Goal: Download file/media

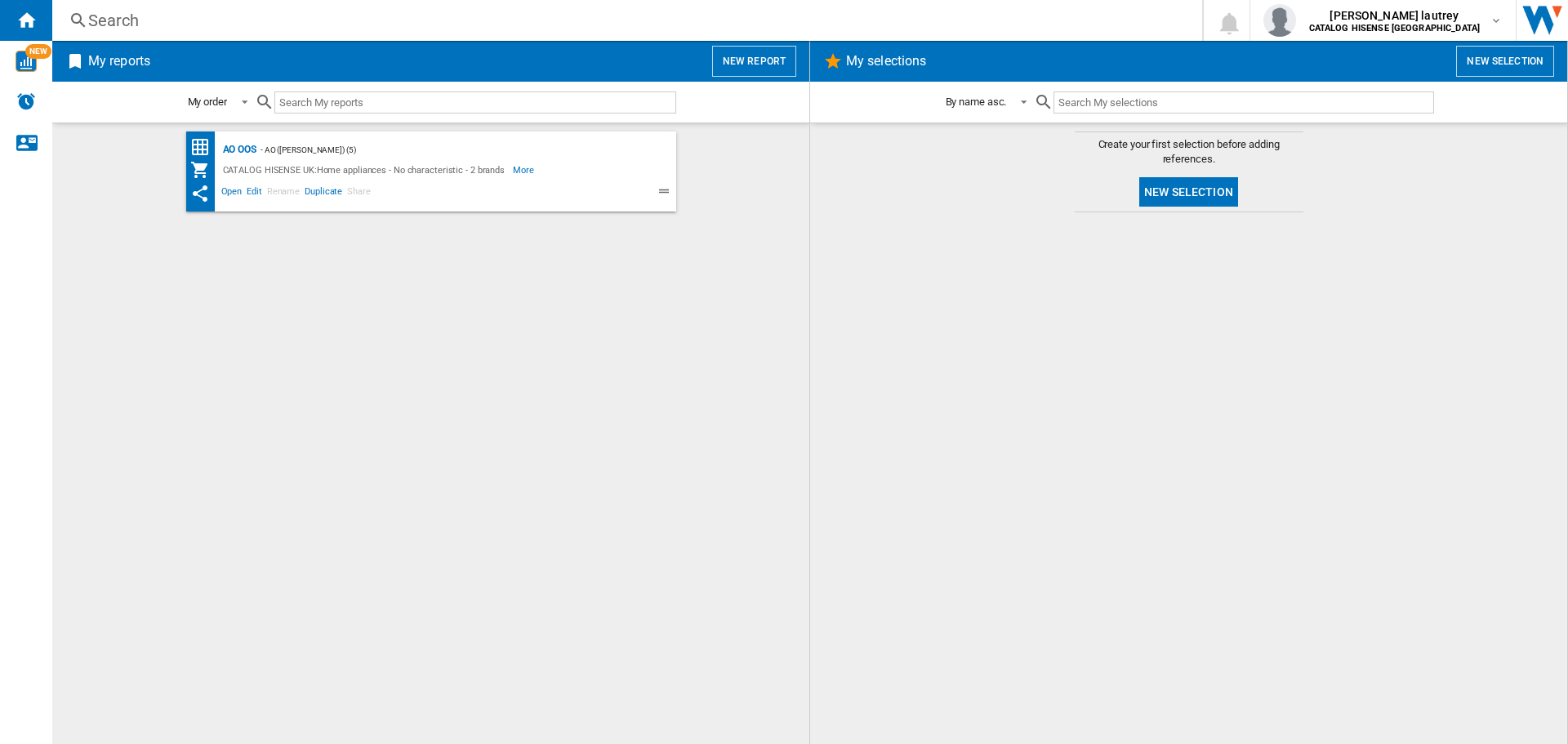
click at [267, 150] on div "- AO ([PERSON_NAME]) (5)" at bounding box center [450, 149] width 387 height 20
click at [248, 143] on div "AO OOS" at bounding box center [237, 149] width 38 height 20
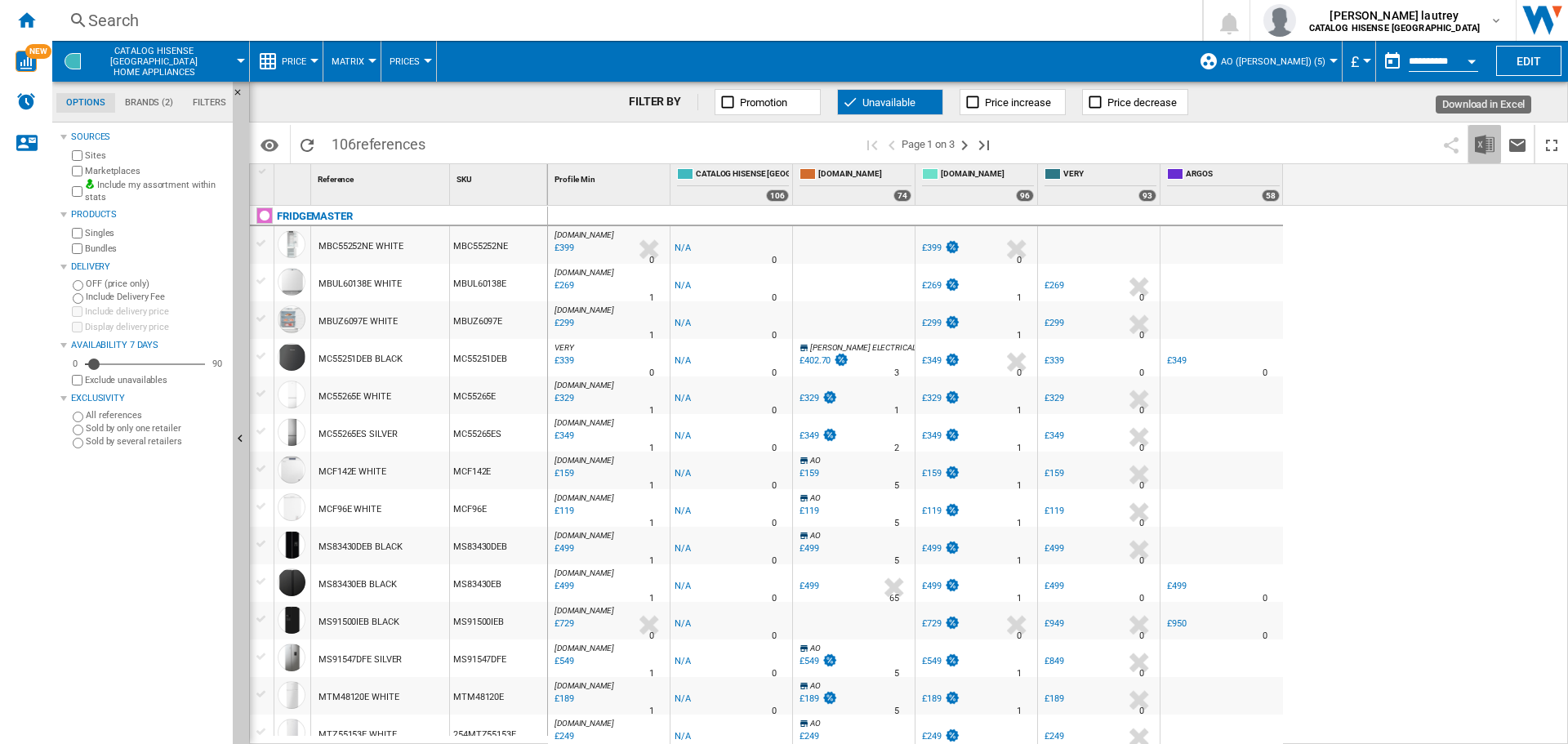
click at [1479, 138] on img "Download in Excel" at bounding box center [1484, 144] width 19 height 19
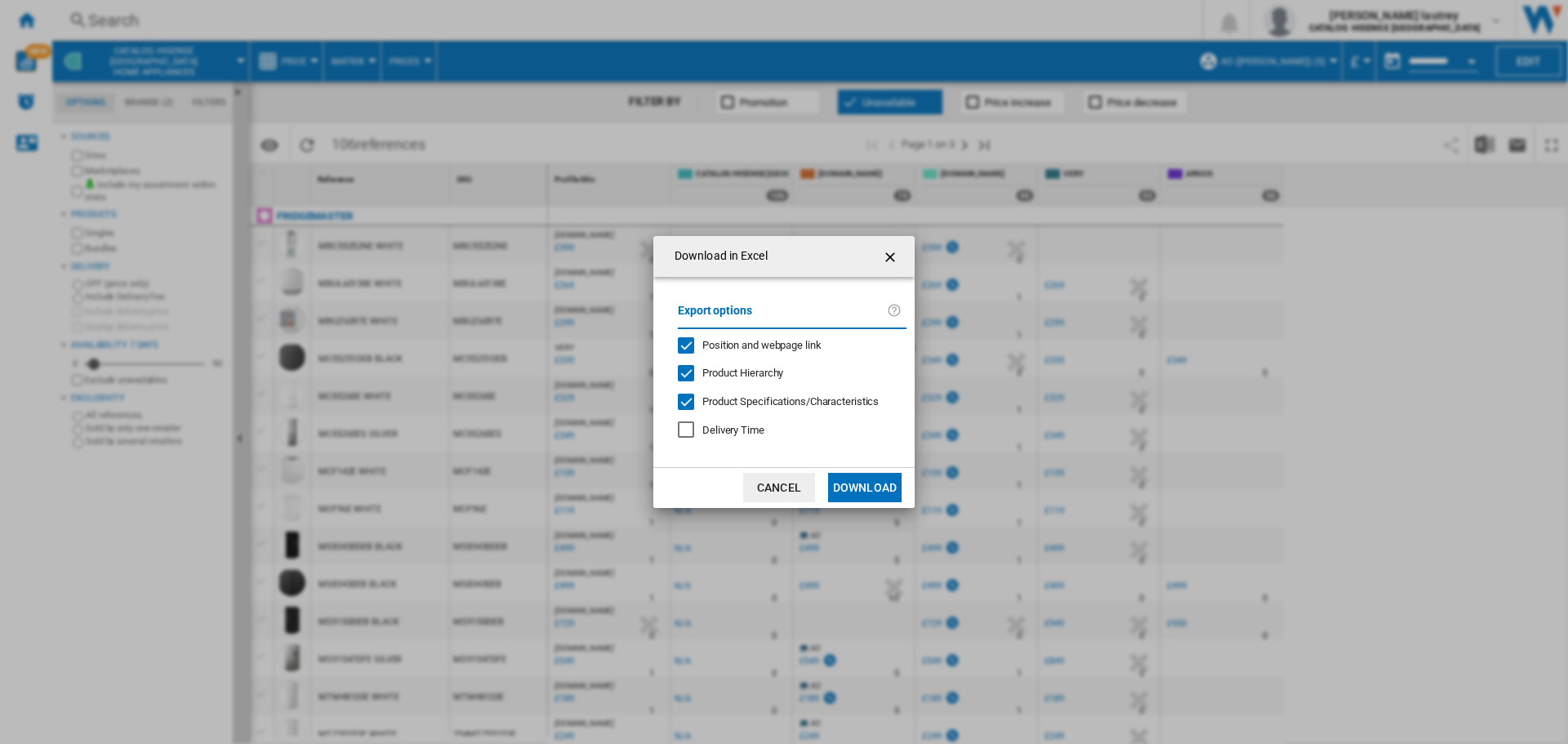
click at [727, 346] on span "Position and webpage link" at bounding box center [761, 345] width 119 height 13
click at [735, 370] on span "Product Hierarchy" at bounding box center [742, 372] width 81 height 13
click at [749, 406] on span "Product Specifications/Characteristics" at bounding box center [790, 401] width 176 height 13
click at [876, 488] on button "Download" at bounding box center [865, 487] width 73 height 29
